Goal: Information Seeking & Learning: Understand process/instructions

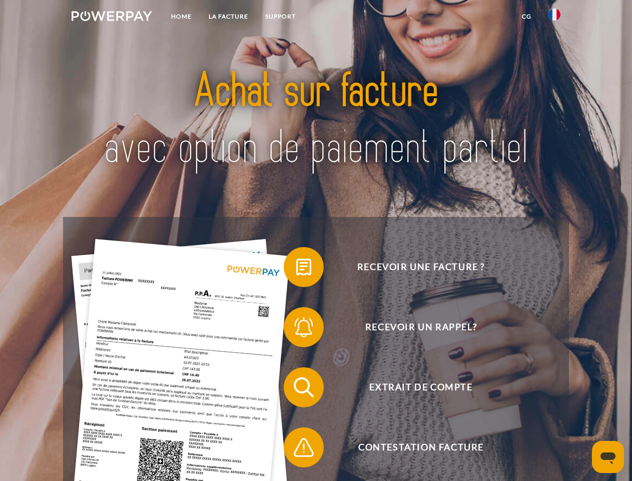
click at [112, 18] on img at bounding box center [112, 16] width 81 height 10
click at [555, 18] on img at bounding box center [555, 15] width 12 height 12
click at [527, 17] on link "CG" at bounding box center [527, 17] width 27 height 18
click at [296, 269] on span at bounding box center [289, 267] width 50 height 50
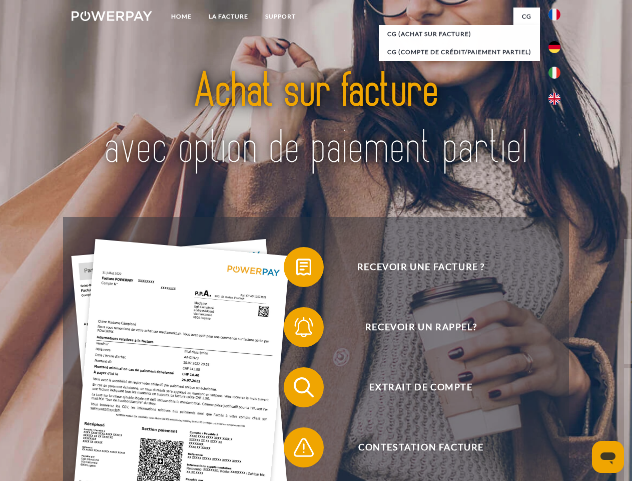
click at [296, 329] on div "Recevoir une facture ? Recevoir un rappel? Extrait de compte retour" at bounding box center [316, 417] width 506 height 400
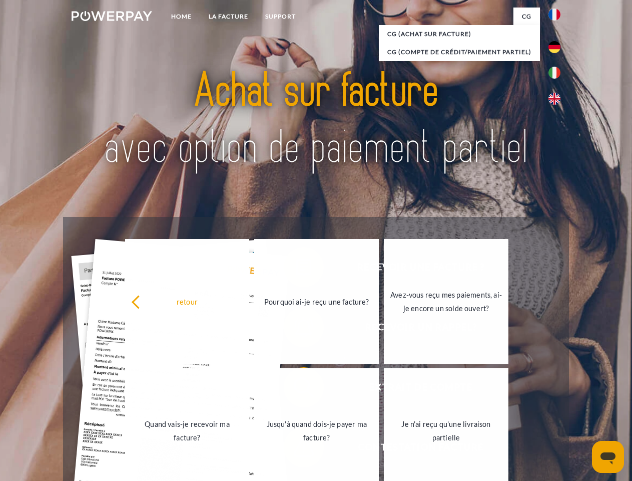
click at [296, 389] on link "Jusqu'à quand dois-je payer ma facture?" at bounding box center [316, 430] width 125 height 125
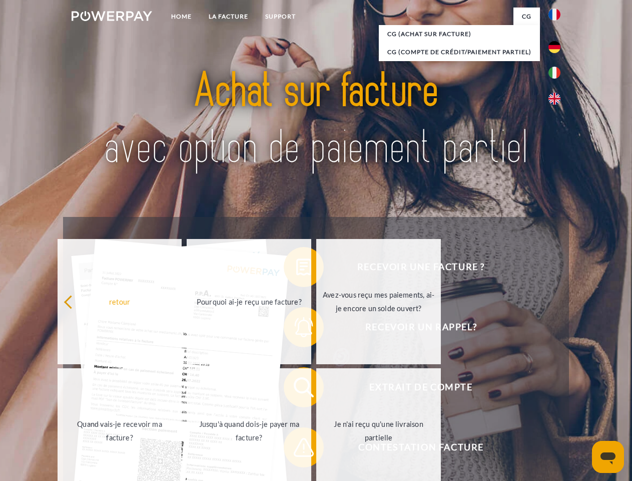
click at [296, 449] on span at bounding box center [289, 447] width 50 height 50
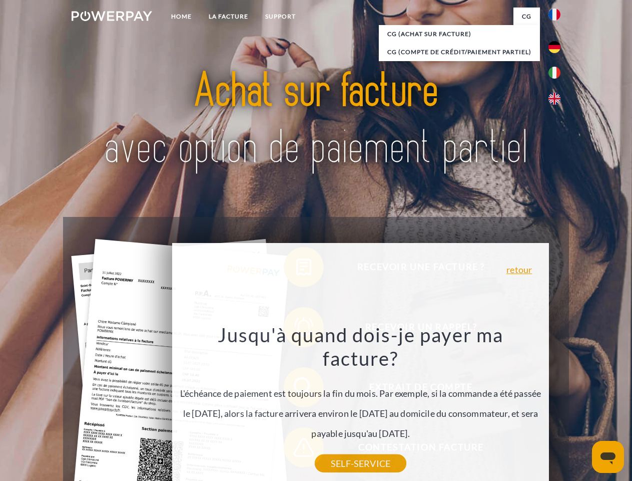
click at [608, 457] on icon "Ouvrir la fenêtre de messagerie" at bounding box center [608, 458] width 15 height 12
